Goal: Find specific page/section: Find specific page/section

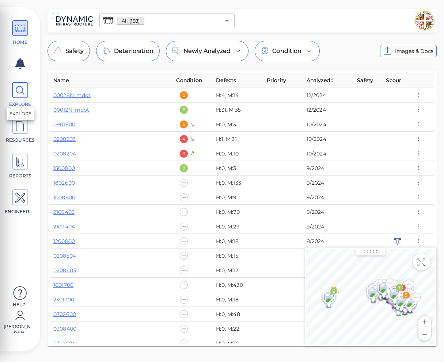
click at [18, 96] on icon at bounding box center [20, 91] width 11 height 16
